Goal: Check status: Check status

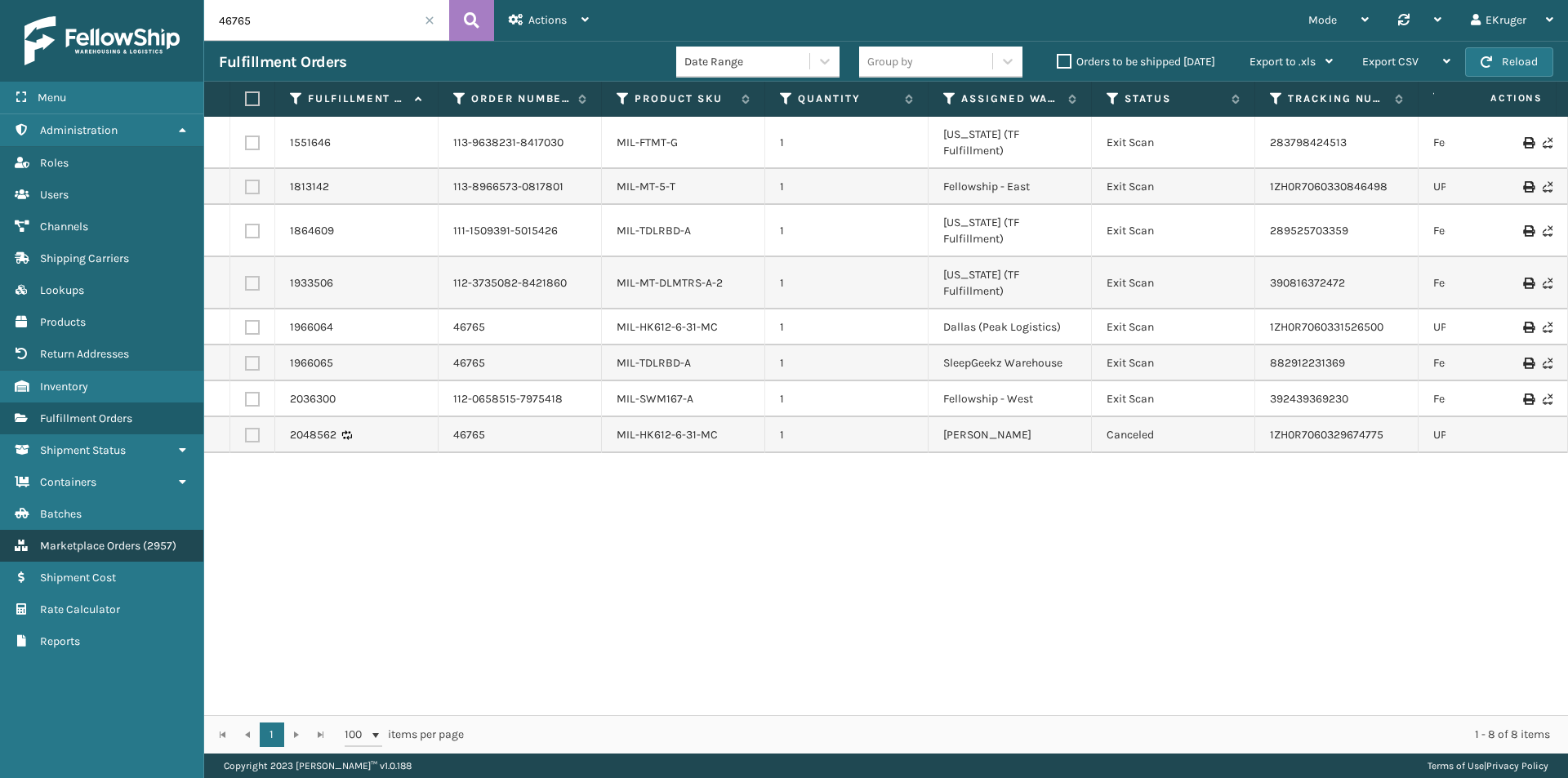
click at [114, 550] on span "Marketplace Orders" at bounding box center [89, 546] width 100 height 14
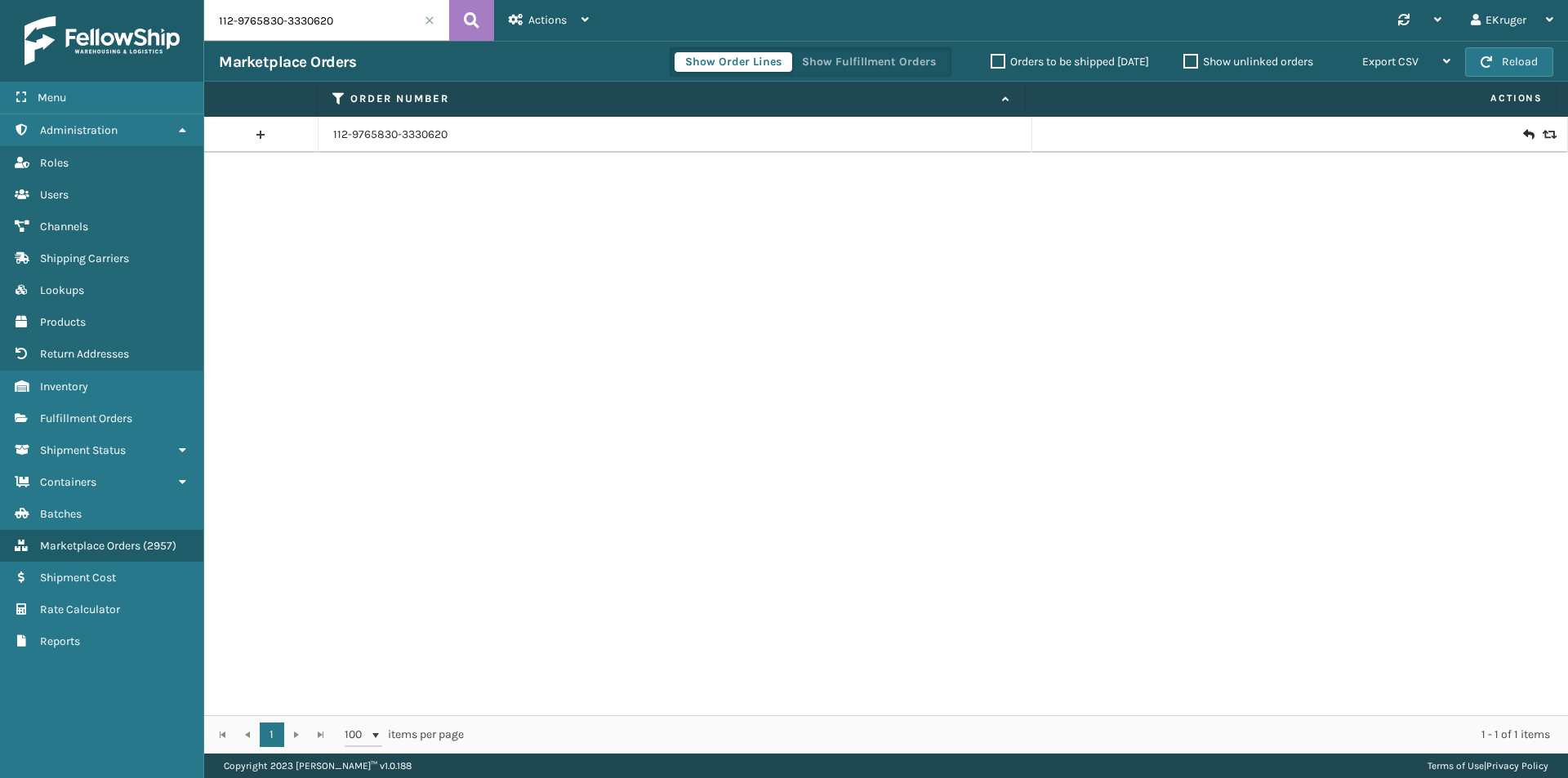
drag, startPoint x: 352, startPoint y: 20, endPoint x: 158, endPoint y: 49, distance: 196.2
click at [158, 0] on div "Menu Administration Roles Users Channels Shipping Carriers Lookups Products Ret…" at bounding box center [784, 0] width 1568 height 0
paste input "949"
type input "11949"
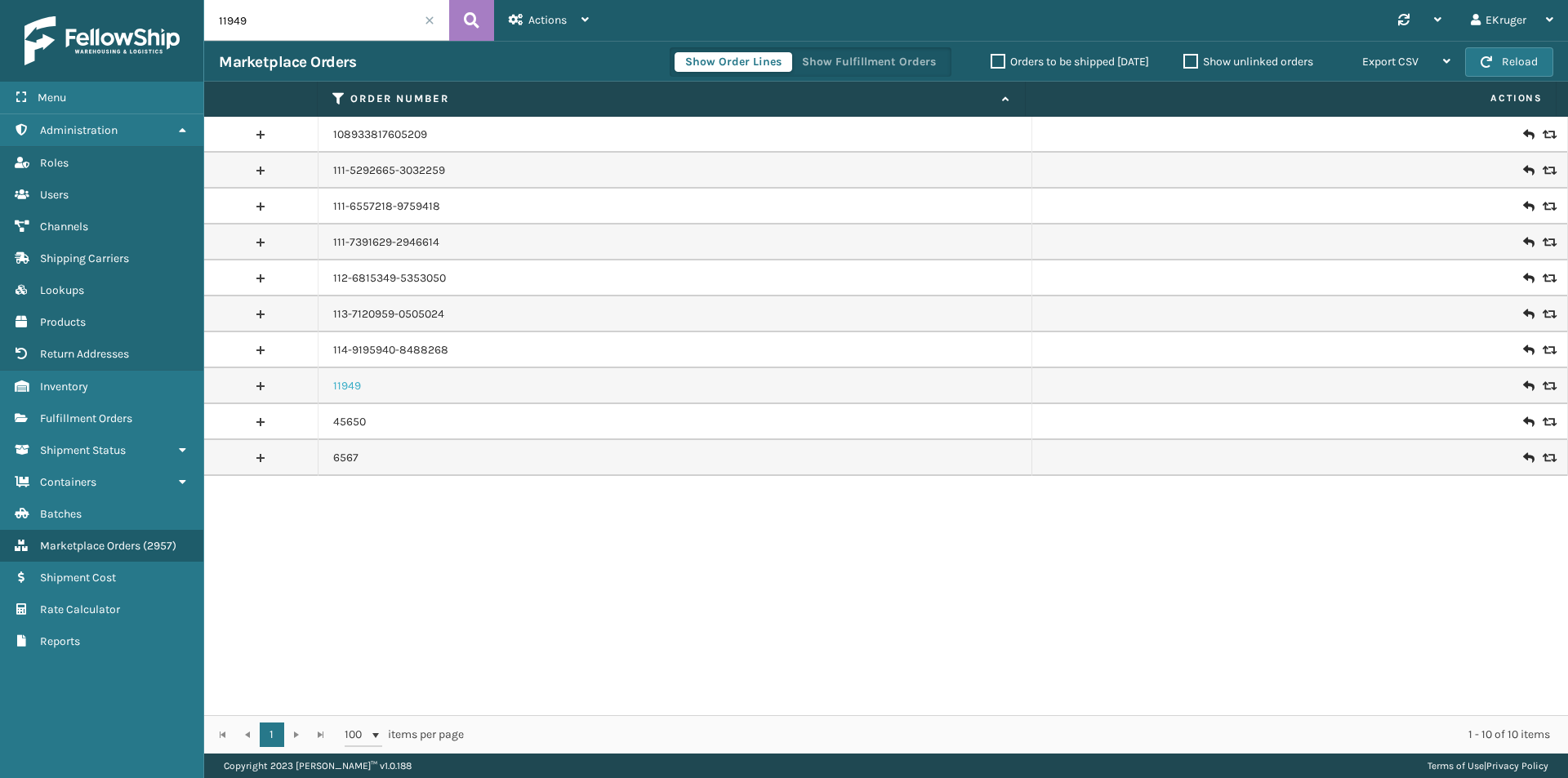
click at [350, 390] on link "11949" at bounding box center [347, 386] width 28 height 16
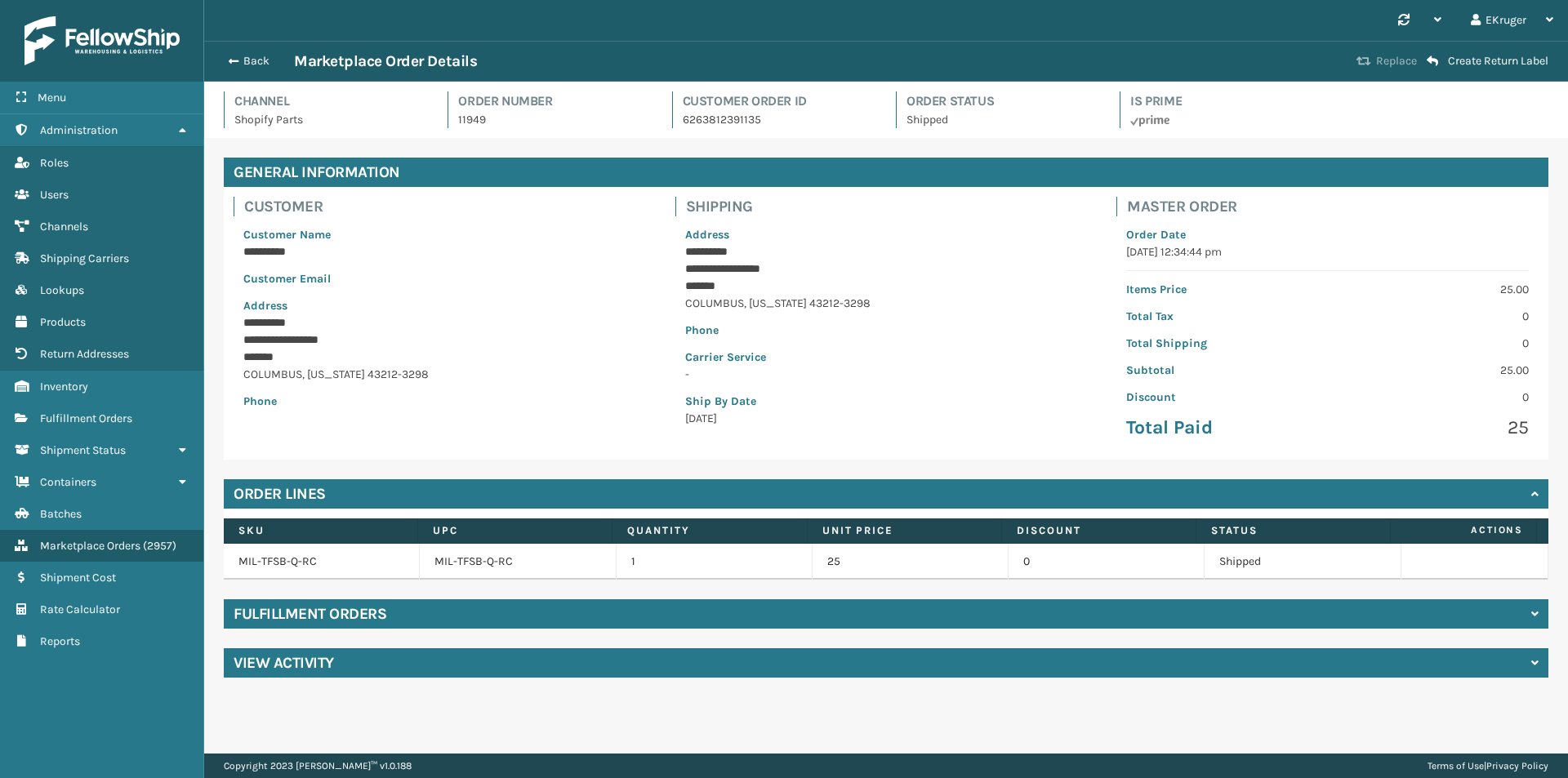
click at [1414, 60] on button "Replace" at bounding box center [1386, 61] width 70 height 14
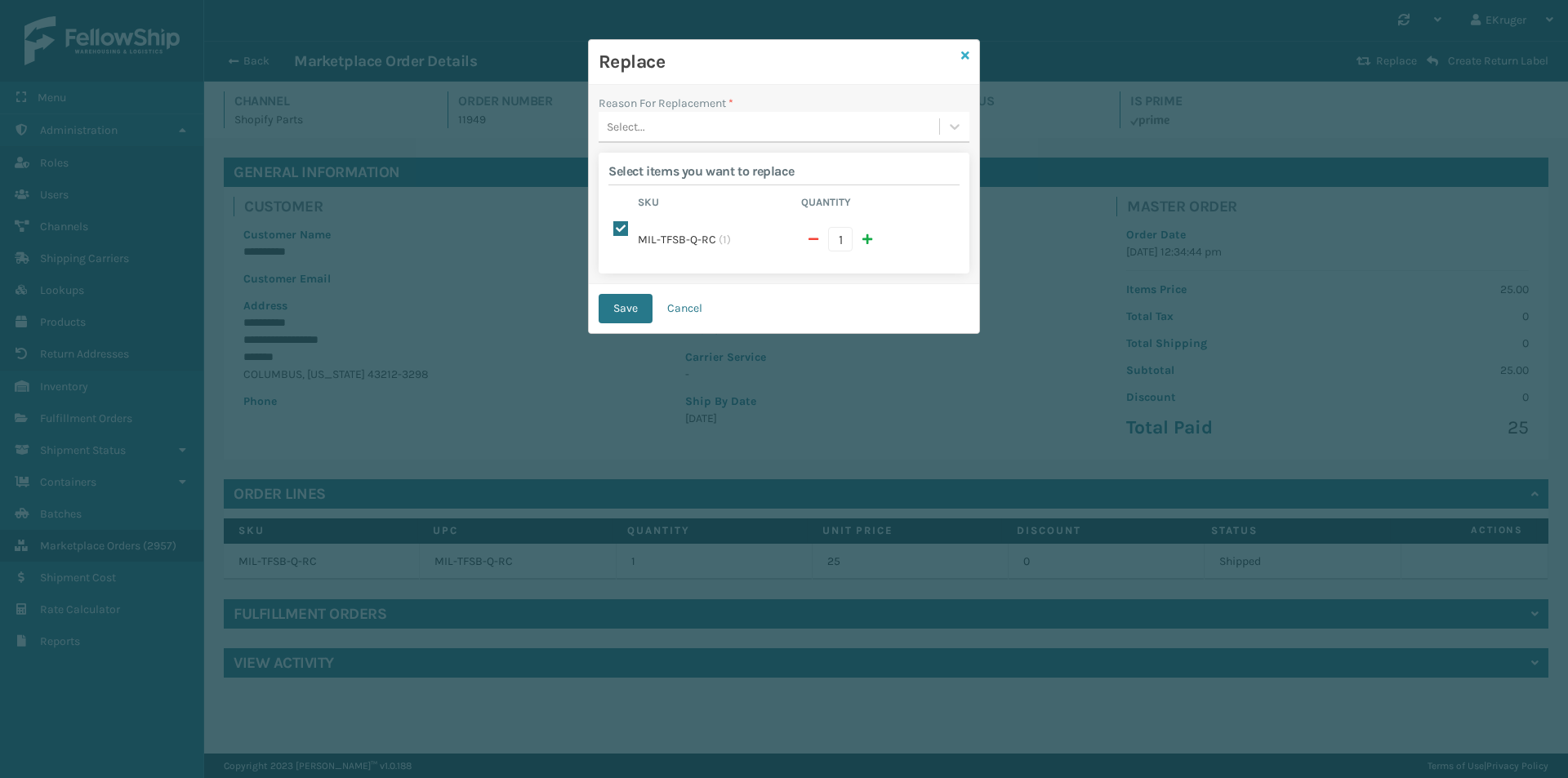
click at [965, 54] on icon at bounding box center [964, 55] width 9 height 11
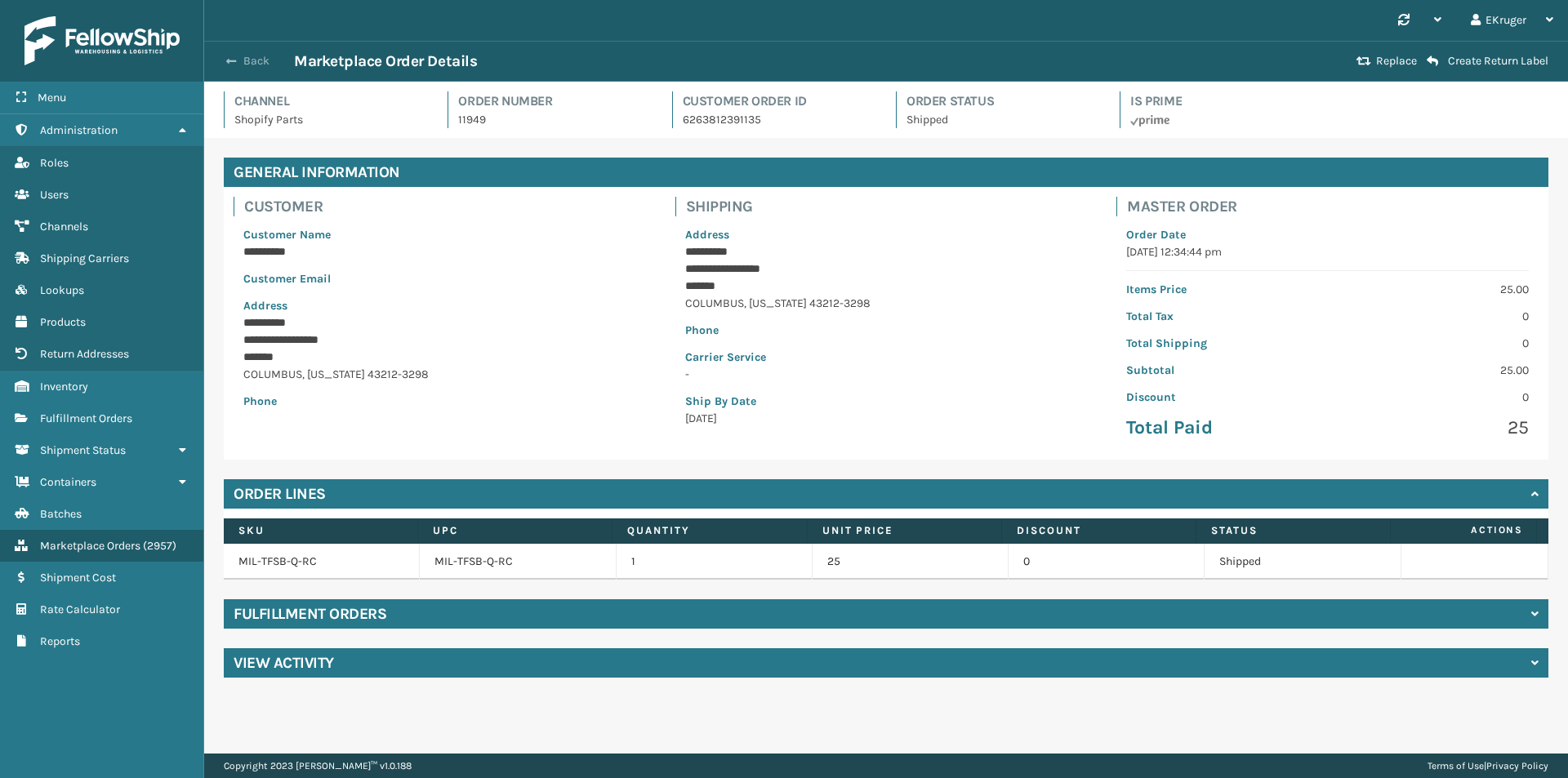
click at [254, 58] on button "Back" at bounding box center [256, 61] width 75 height 14
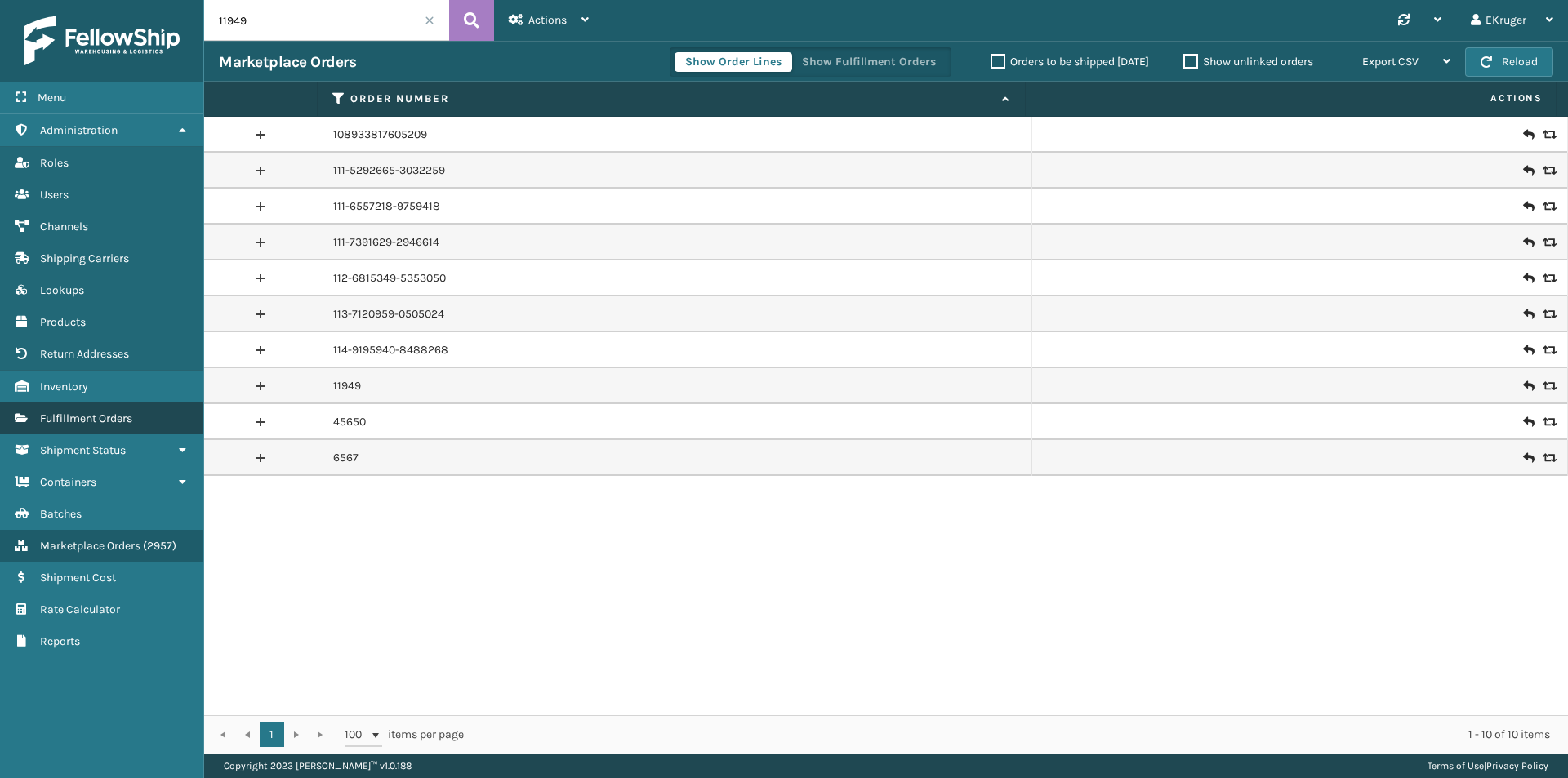
click at [81, 429] on link "Fulfillment Orders" at bounding box center [102, 418] width 204 height 31
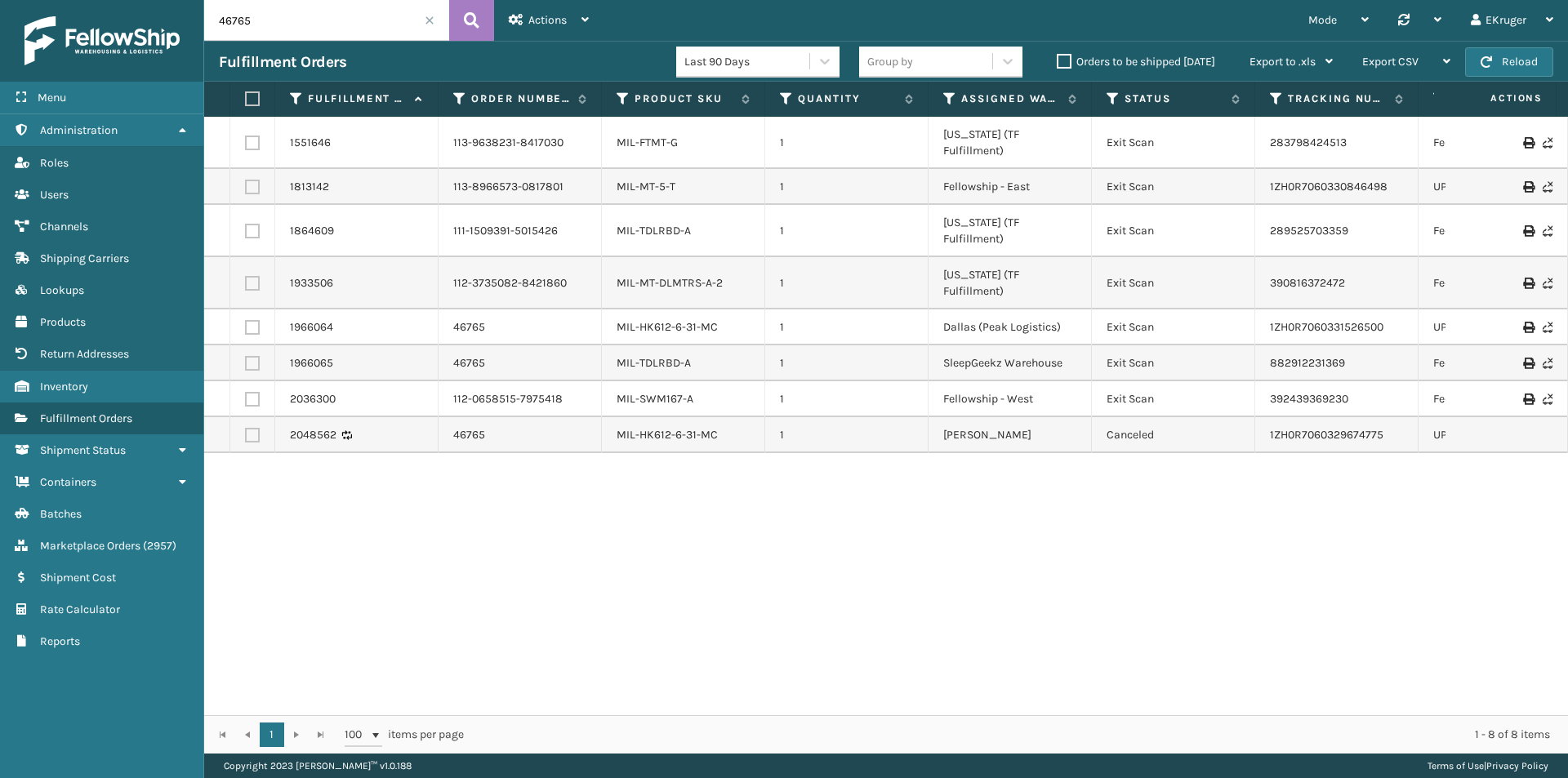
drag, startPoint x: 268, startPoint y: 26, endPoint x: 210, endPoint y: 30, distance: 58.1
click at [210, 30] on input "46765" at bounding box center [326, 20] width 245 height 41
paste input "11949"
type input "11949"
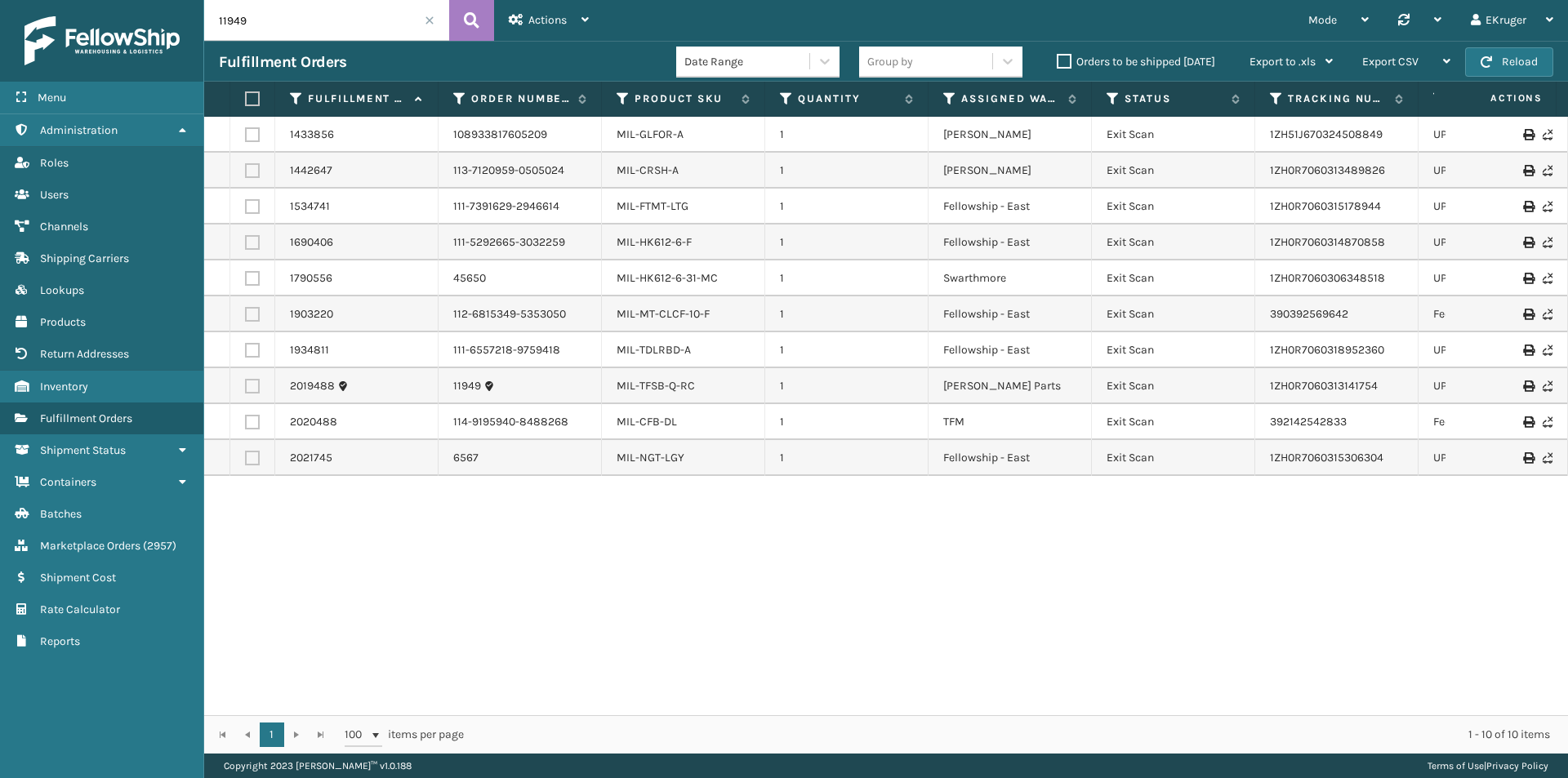
click at [1523, 386] on icon at bounding box center [1528, 387] width 10 height 11
